Goal: Find specific page/section: Find specific page/section

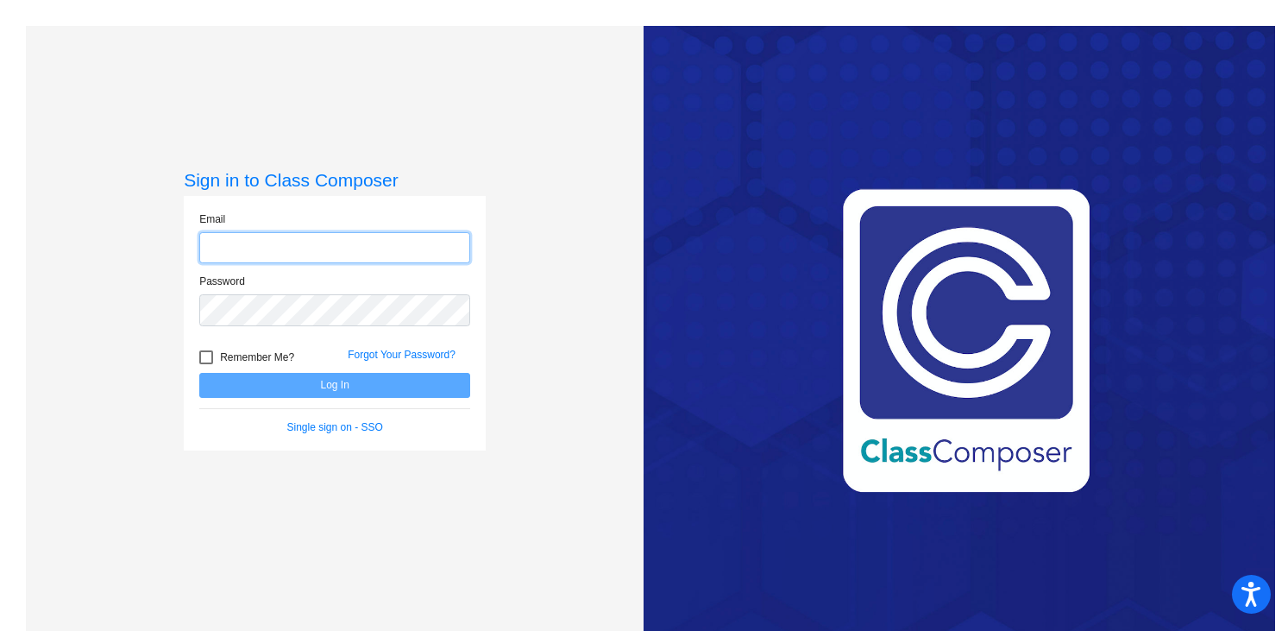
type input "[PERSON_NAME][EMAIL_ADDRESS][PERSON_NAME][DOMAIN_NAME]"
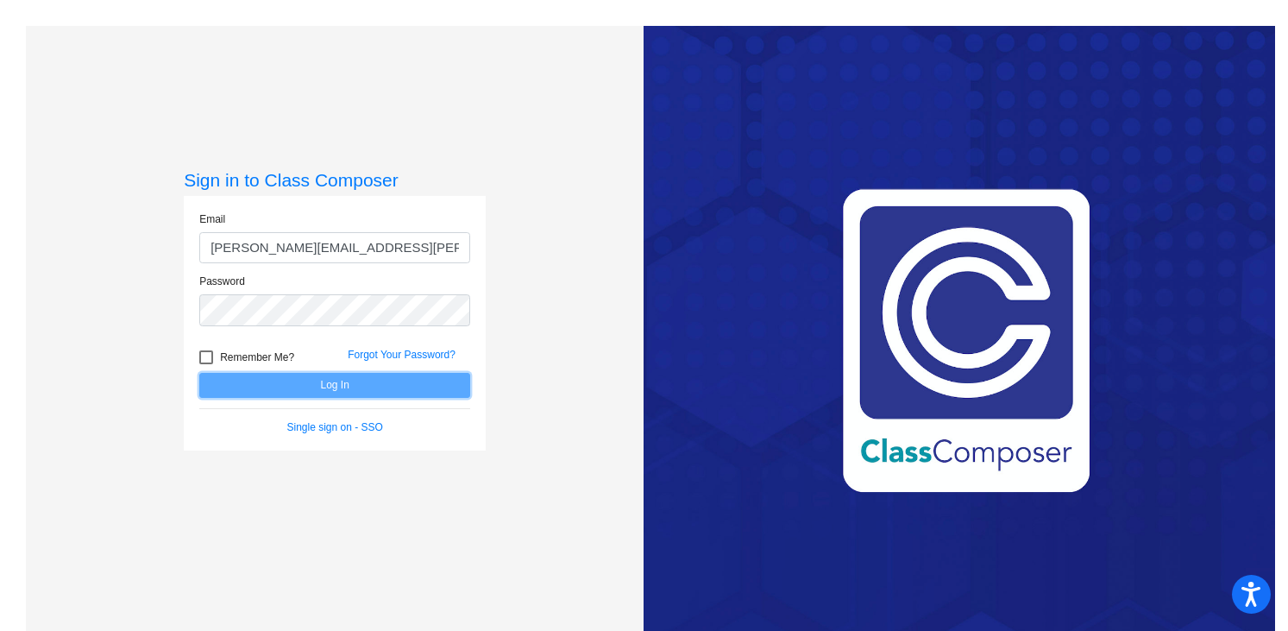
click at [338, 389] on button "Log In" at bounding box center [334, 385] width 271 height 25
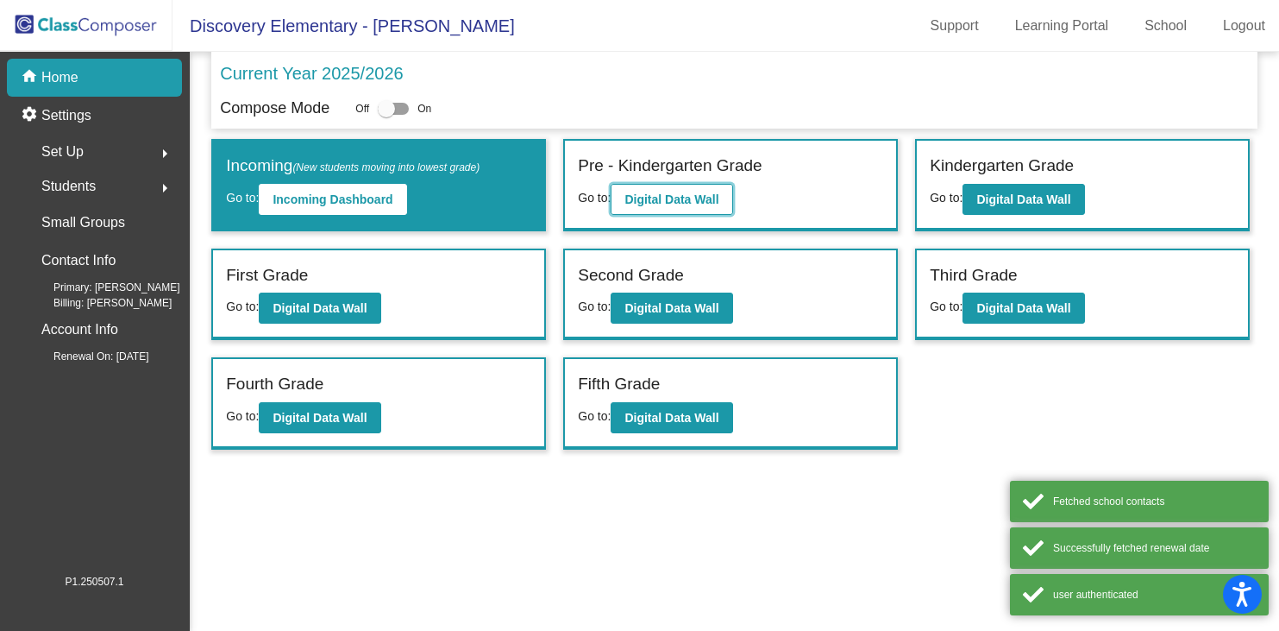
click at [688, 200] on b "Digital Data Wall" at bounding box center [672, 199] width 94 height 14
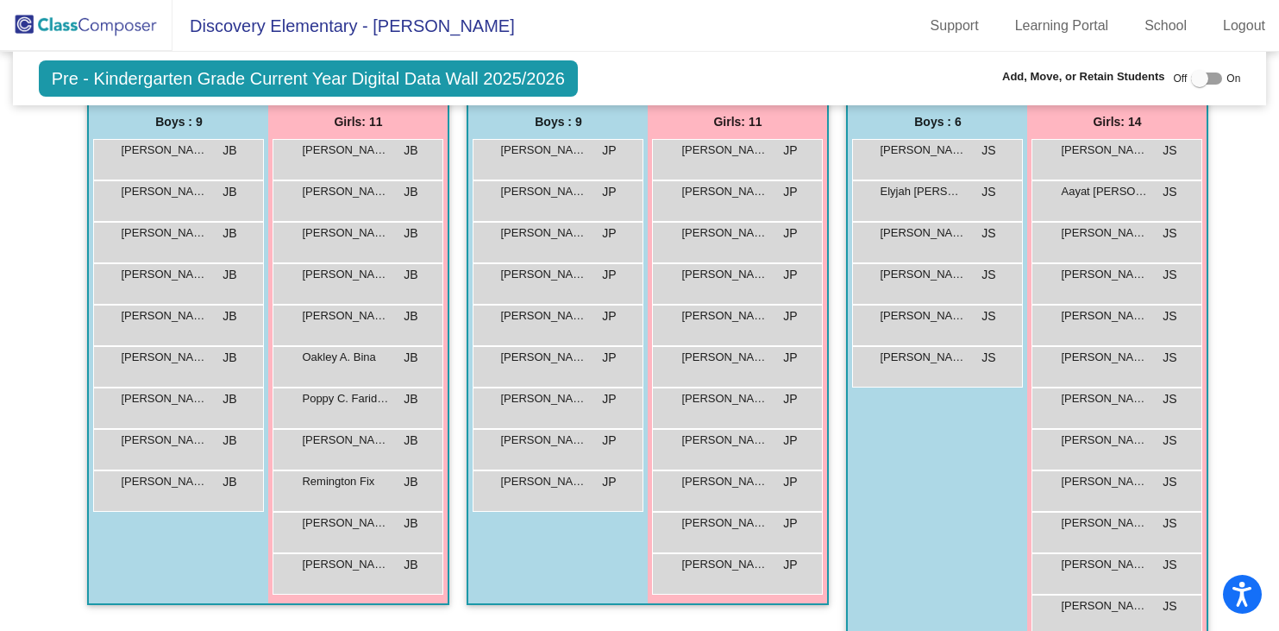
scroll to position [350, 0]
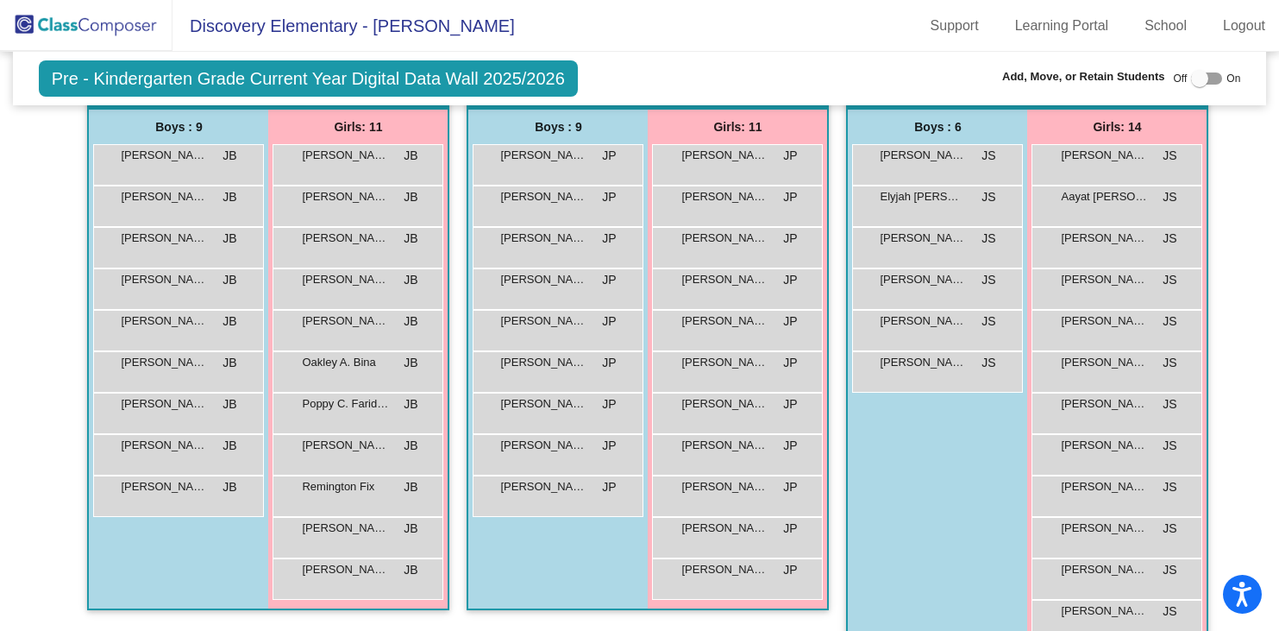
click at [95, 26] on img at bounding box center [86, 25] width 173 height 51
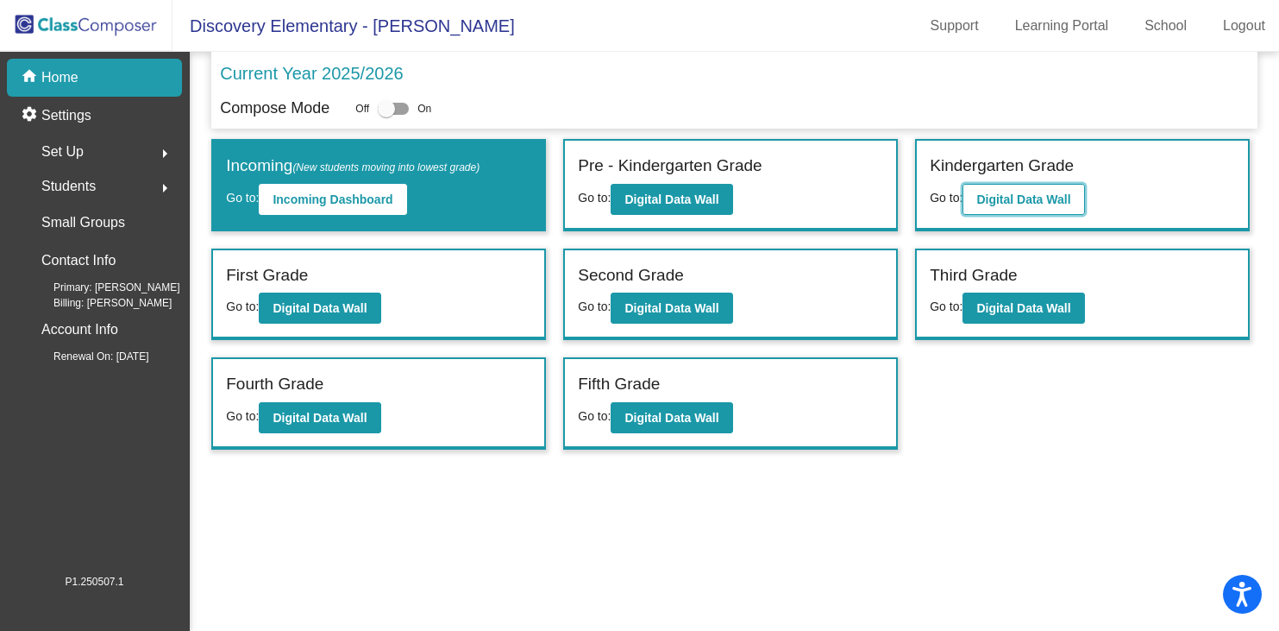
click at [993, 204] on b "Digital Data Wall" at bounding box center [1024, 199] width 94 height 14
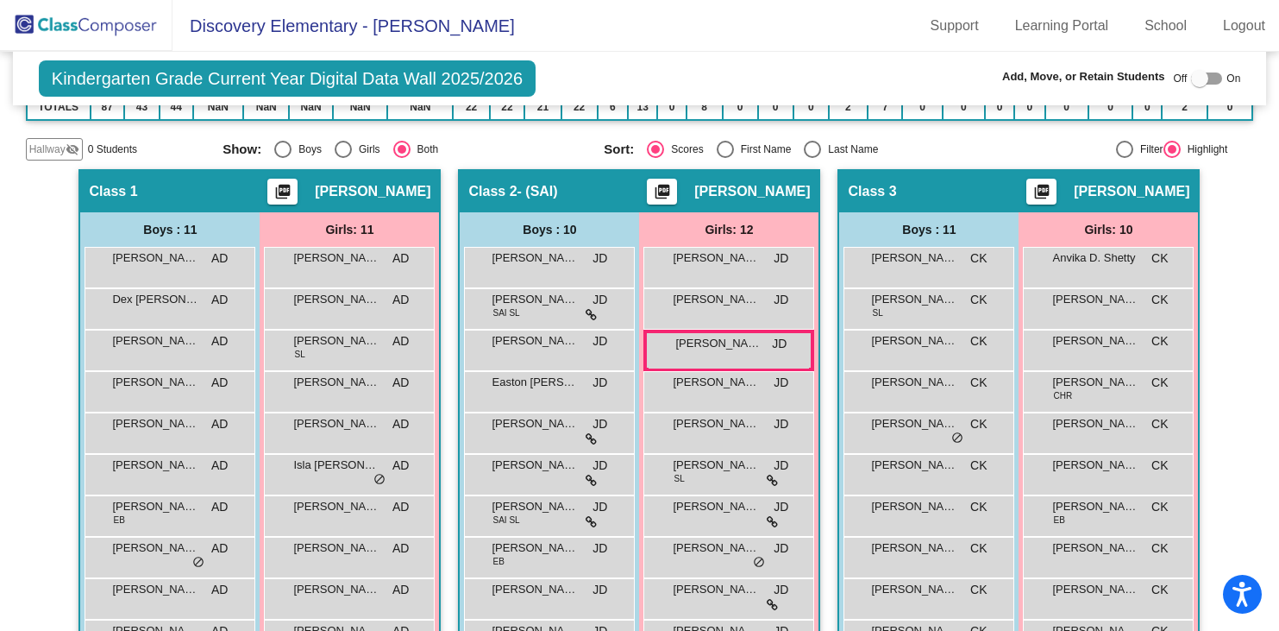
scroll to position [267, 0]
